Goal: Task Accomplishment & Management: Manage account settings

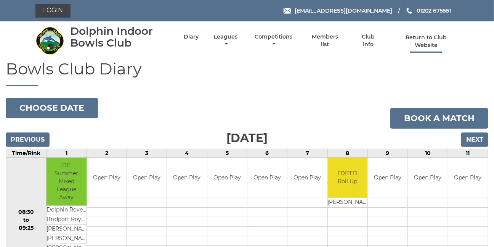
click at [420, 43] on link "Return to Club Website" at bounding box center [426, 41] width 64 height 15
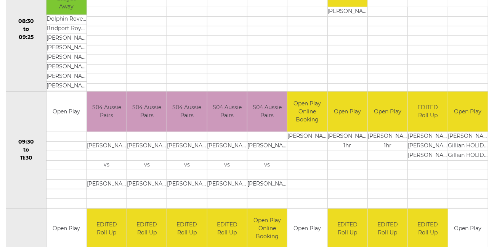
scroll to position [175, 0]
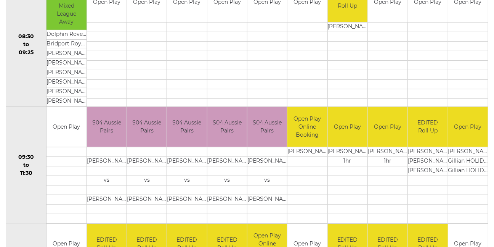
drag, startPoint x: 490, startPoint y: 131, endPoint x: 489, endPoint y: 121, distance: 10.7
click at [489, 121] on div "Bowls Club Diary 2025-08-20 Choose date Book a match Wednesday 20th August 2025…" at bounding box center [247, 171] width 494 height 573
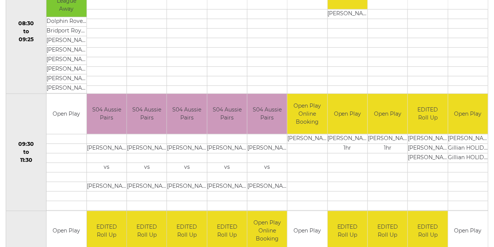
scroll to position [0, 0]
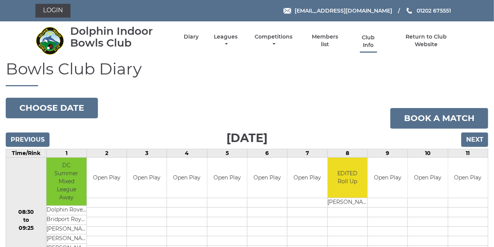
click at [368, 42] on link "Club Info" at bounding box center [368, 41] width 25 height 15
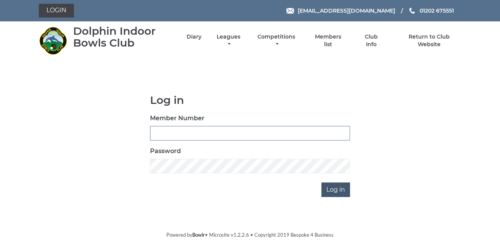
type input "3900"
click at [338, 189] on input "Log in" at bounding box center [336, 189] width 29 height 14
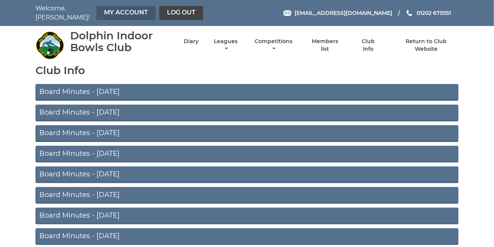
click at [130, 8] on link "My Account" at bounding box center [125, 13] width 59 height 14
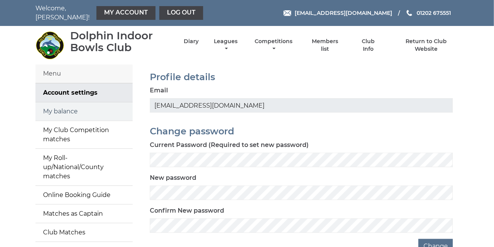
click at [85, 107] on link "My balance" at bounding box center [83, 111] width 97 height 18
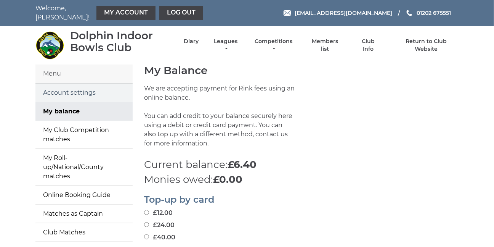
click at [88, 87] on link "Account settings" at bounding box center [83, 92] width 97 height 18
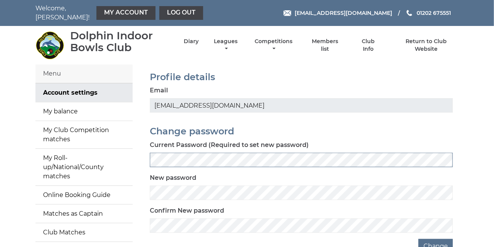
click at [143, 155] on div "Profile details Email dab3347@gmail.com Change password Current Password (Requi…" at bounding box center [301, 166] width 326 height 205
click at [431, 239] on button "Change" at bounding box center [435, 246] width 34 height 14
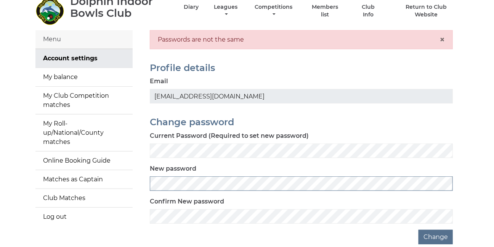
scroll to position [36, 0]
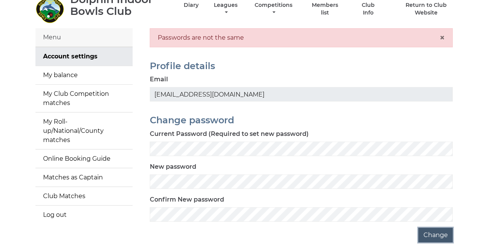
click at [434, 229] on button "Change" at bounding box center [435, 235] width 34 height 14
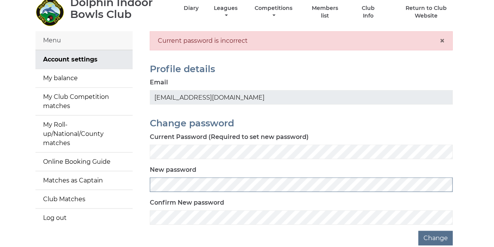
scroll to position [36, 0]
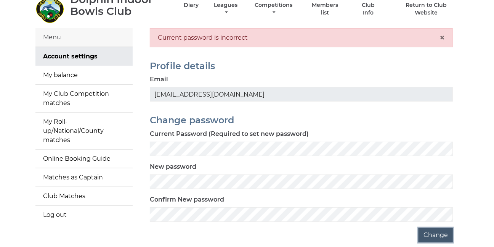
click at [432, 229] on button "Change" at bounding box center [435, 235] width 34 height 14
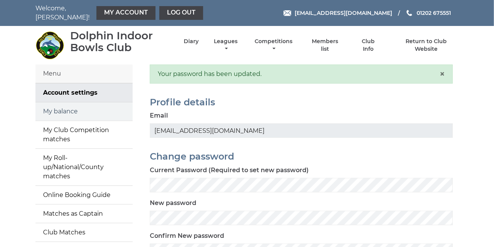
click at [74, 106] on link "My balance" at bounding box center [83, 111] width 97 height 18
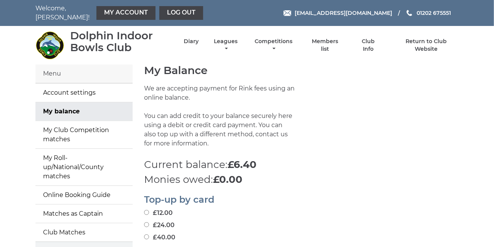
click at [56, 242] on link "Log out" at bounding box center [83, 251] width 97 height 18
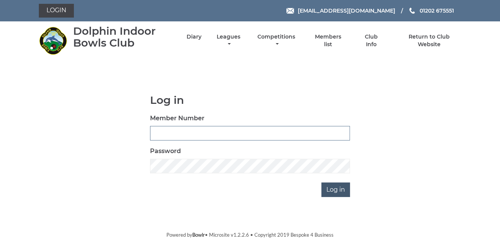
type input "3900"
click at [336, 188] on input "Log in" at bounding box center [336, 189] width 29 height 14
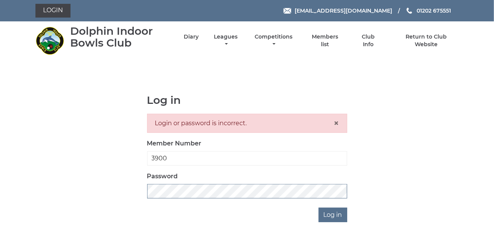
click at [146, 191] on div "Log in Login or password is incorrect. × Member Number 3900 Password Log in" at bounding box center [247, 158] width 212 height 128
click at [144, 190] on div "Log in Login or password is incorrect. × Member Number 3900 Password Log in" at bounding box center [247, 158] width 212 height 128
click at [144, 191] on div "Log in Login or password is incorrect. × Member Number 3900 Password Log in" at bounding box center [247, 158] width 212 height 128
